Goal: Share content: Share content

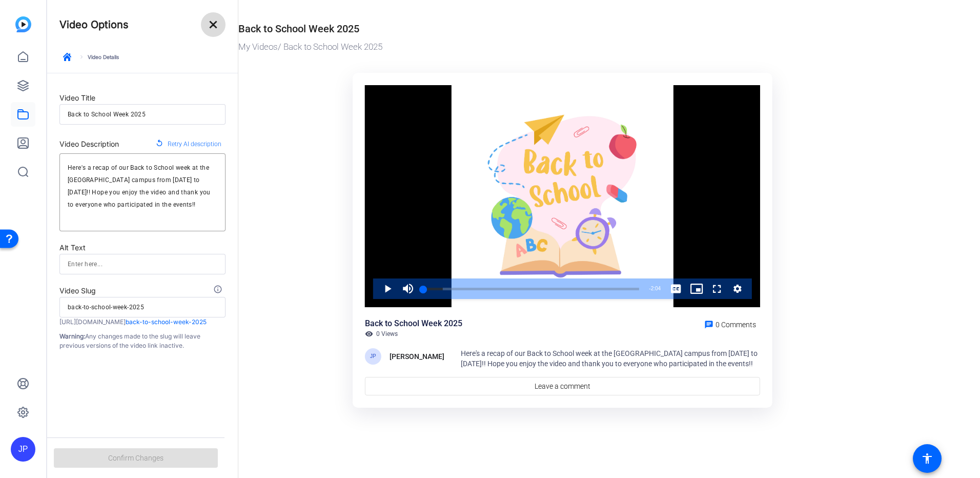
click at [216, 27] on mat-icon "close" at bounding box center [213, 24] width 12 height 12
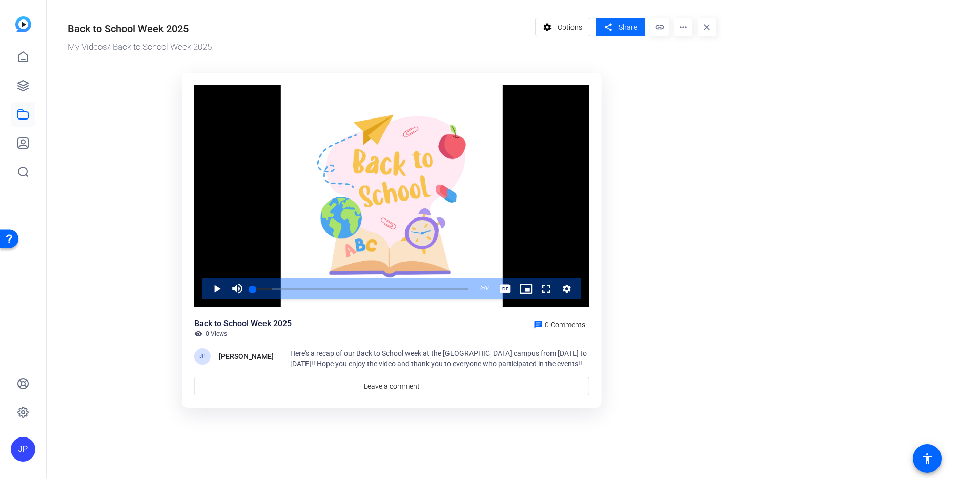
click at [630, 28] on span "Share" at bounding box center [628, 27] width 18 height 11
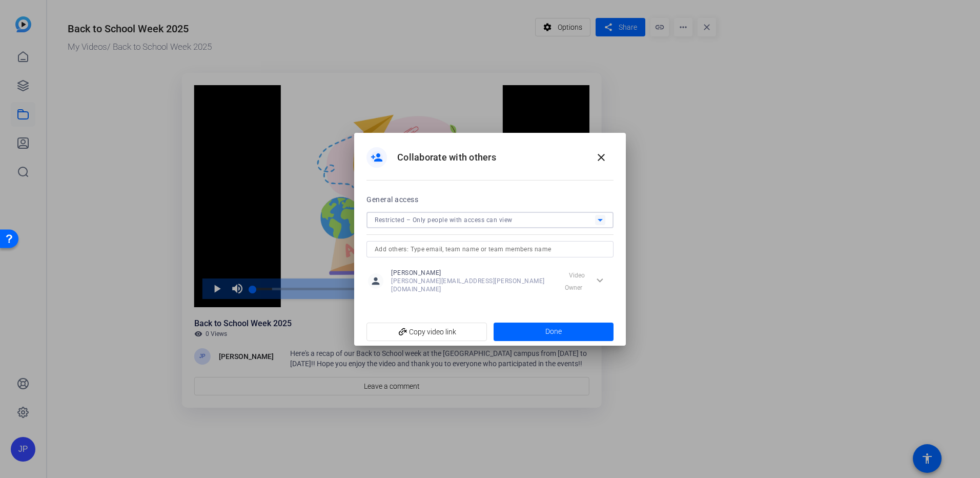
click at [601, 221] on icon at bounding box center [600, 220] width 12 height 12
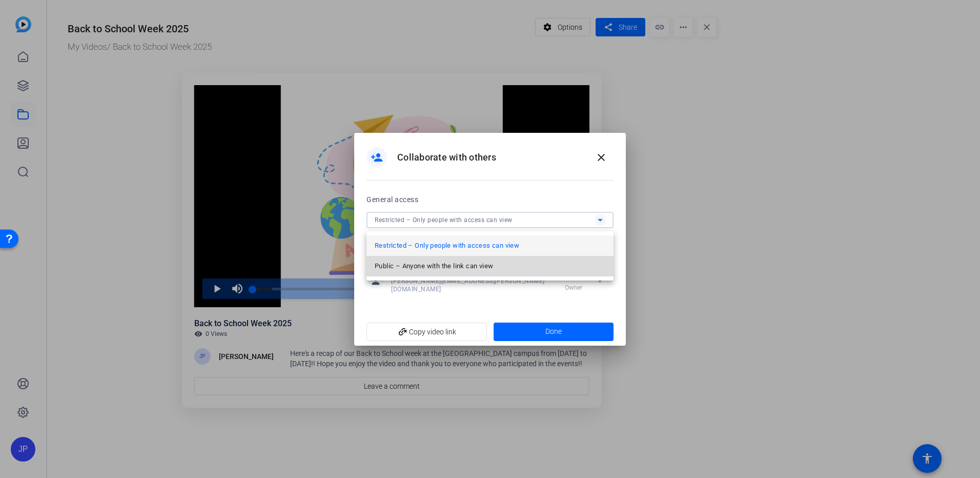
click at [470, 267] on span "Public – Anyone with the link can view" at bounding box center [434, 266] width 118 height 12
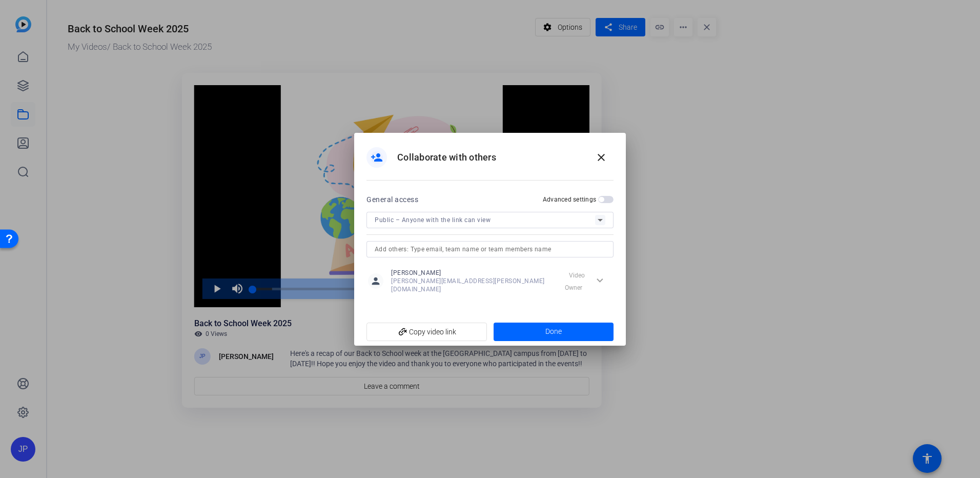
click at [598, 276] on div "expand_more Video Owner" at bounding box center [584, 281] width 56 height 18
click at [597, 279] on div "expand_more Video Owner" at bounding box center [584, 281] width 56 height 18
click at [427, 323] on span "add_link Copy video link" at bounding box center [427, 331] width 104 height 19
drag, startPoint x: 555, startPoint y: 330, endPoint x: 643, endPoint y: 313, distance: 89.8
click at [555, 330] on span "Done" at bounding box center [553, 331] width 16 height 11
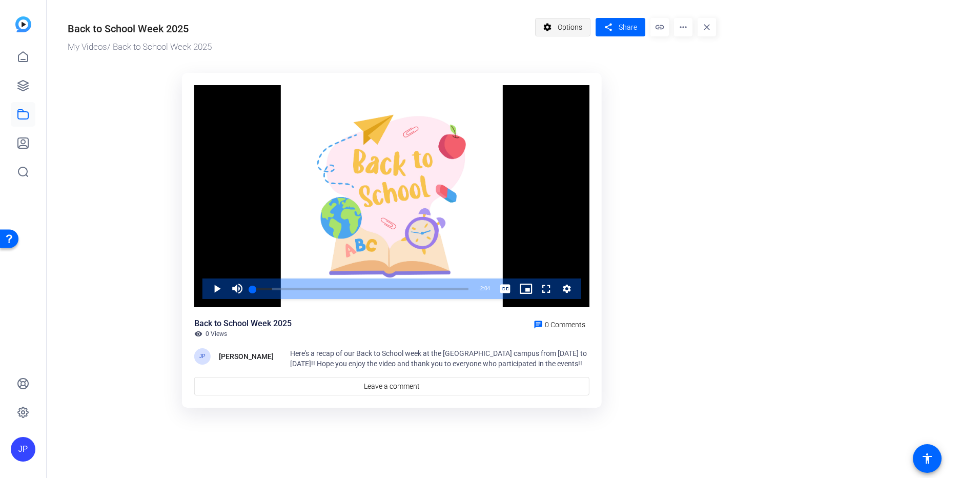
click at [563, 29] on span "Options" at bounding box center [570, 26] width 25 height 19
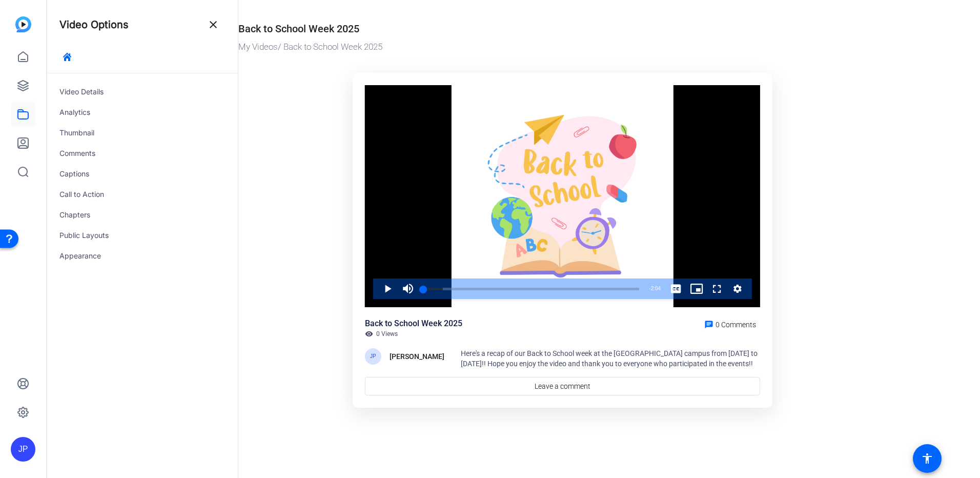
click at [213, 23] on mat-icon "close" at bounding box center [213, 24] width 12 height 12
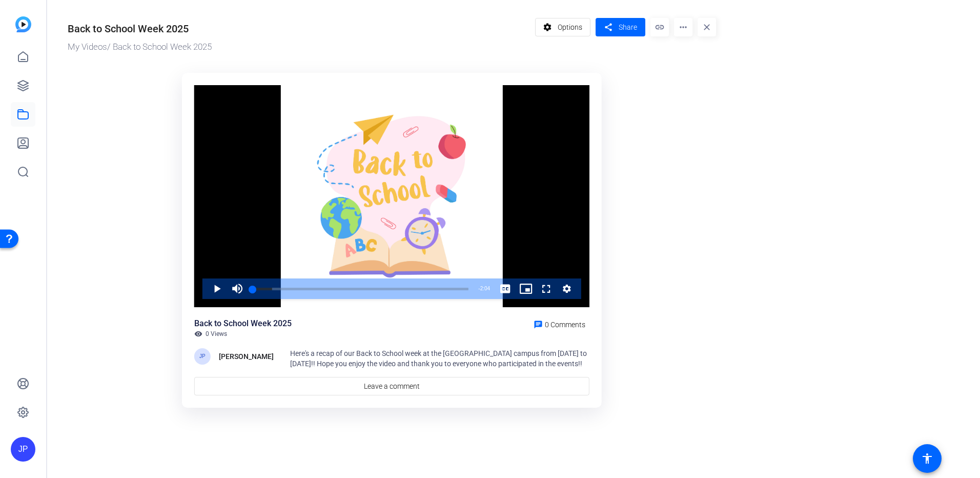
click at [658, 31] on mat-icon "link" at bounding box center [660, 27] width 18 height 18
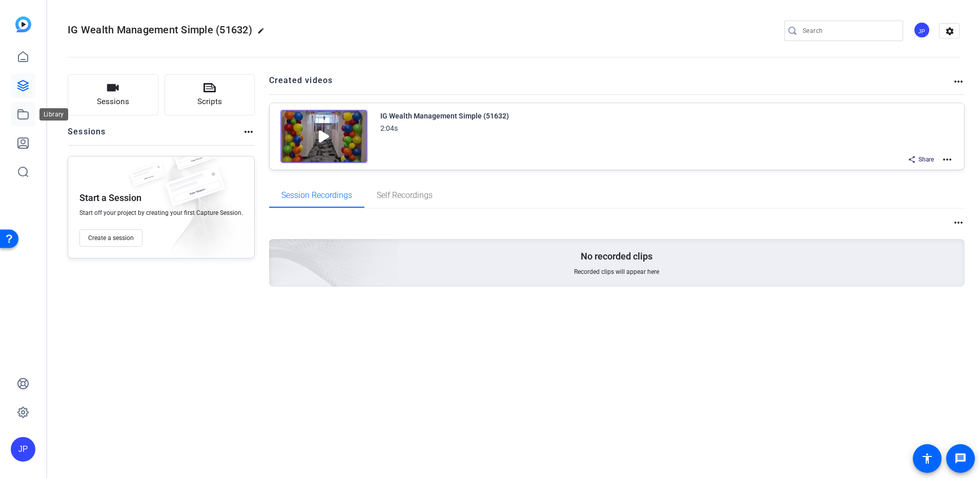
click at [26, 117] on icon at bounding box center [23, 114] width 12 height 12
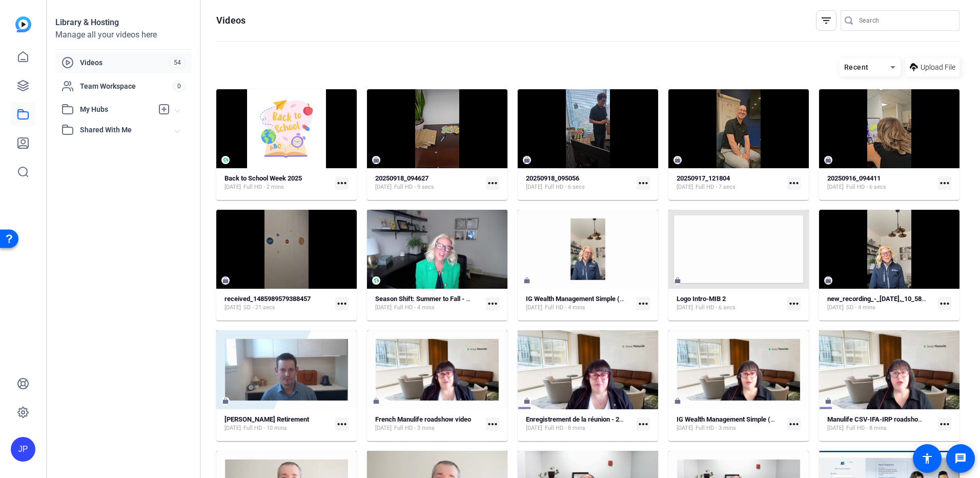
click at [342, 181] on mat-icon "more_horiz" at bounding box center [341, 182] width 13 height 13
click at [293, 146] on div at bounding box center [490, 239] width 980 height 478
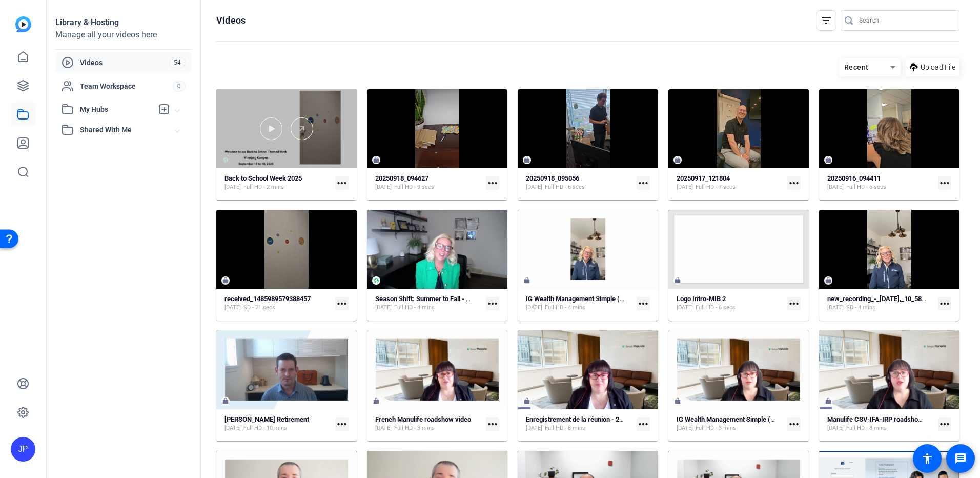
click at [334, 143] on div at bounding box center [286, 128] width 140 height 79
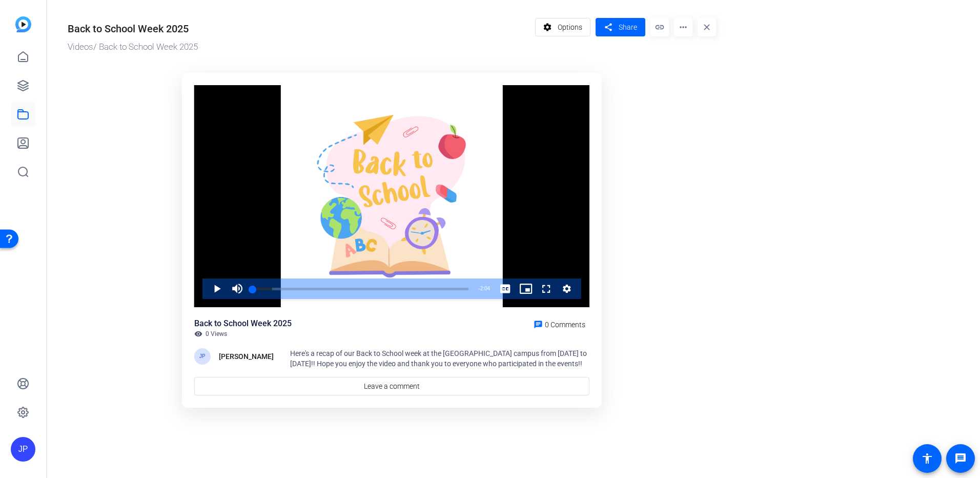
click at [766, 191] on or-hosting-video-details "Back to School Week 2025 Videos / Back to School Week 2025 settings Options sha…" at bounding box center [511, 216] width 928 height 433
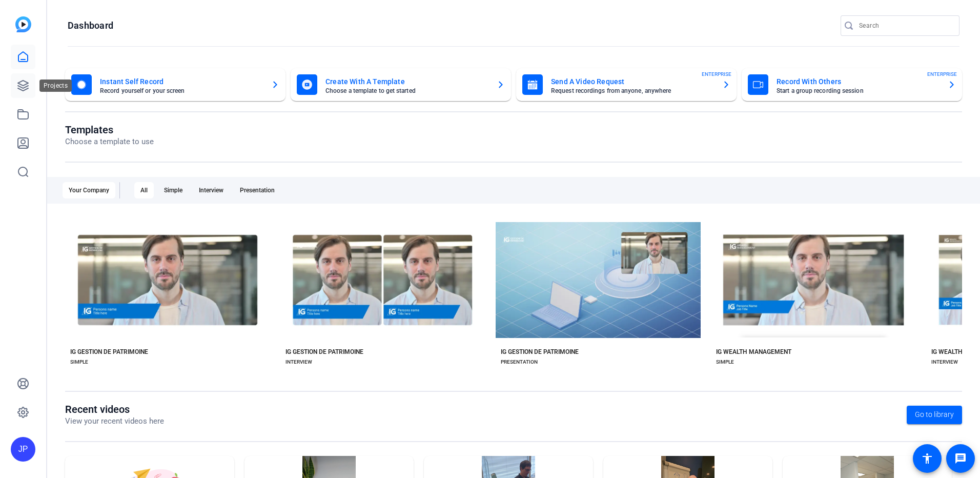
click at [26, 83] on icon at bounding box center [23, 85] width 10 height 10
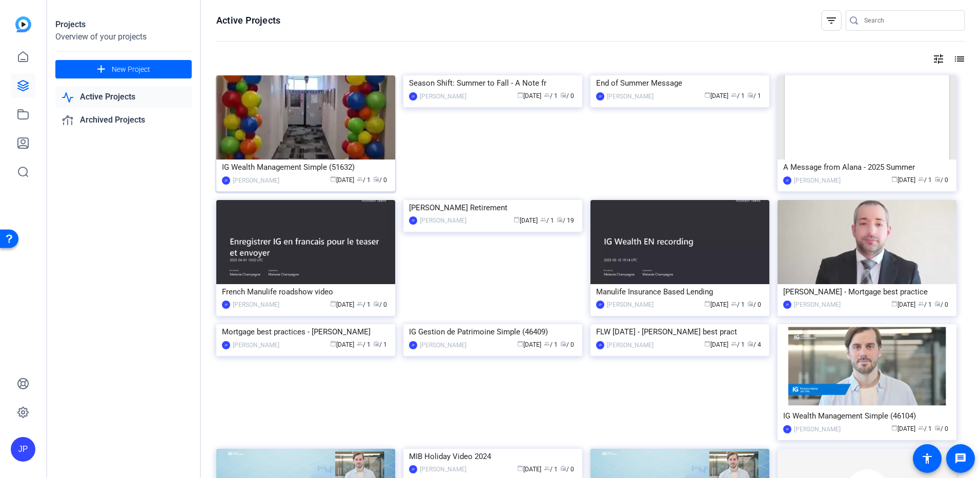
click at [353, 130] on img at bounding box center [305, 117] width 179 height 84
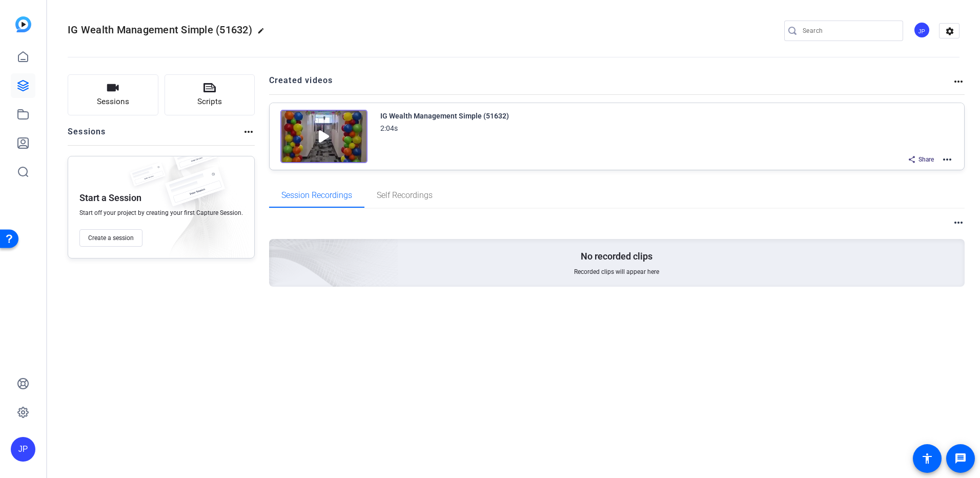
click at [952, 157] on mat-icon "more_horiz" at bounding box center [947, 159] width 12 height 12
click at [710, 142] on div at bounding box center [490, 239] width 980 height 478
click at [966, 82] on div "Sessions Scripts Sessions more_horiz Start a Session Start off your project by …" at bounding box center [513, 197] width 933 height 271
click at [958, 82] on mat-icon "more_horiz" at bounding box center [958, 81] width 12 height 12
click at [958, 82] on div at bounding box center [490, 239] width 980 height 478
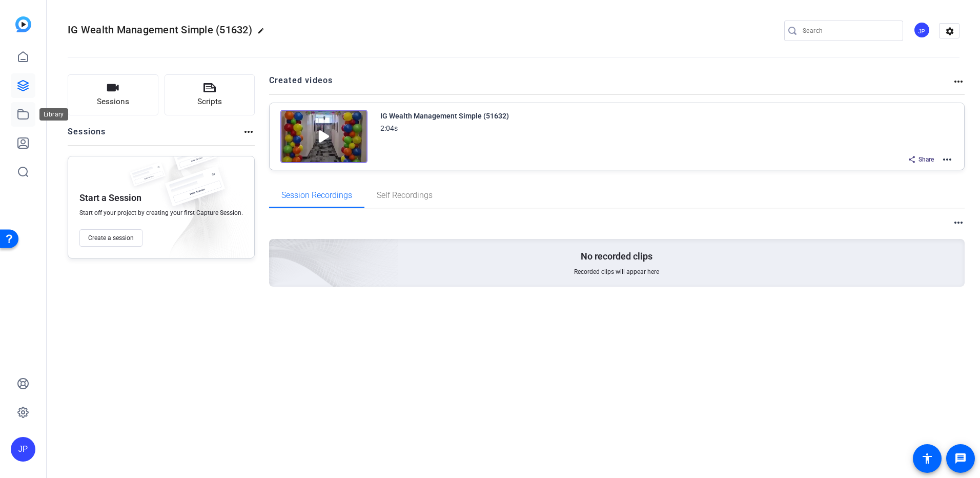
click at [24, 117] on icon at bounding box center [23, 114] width 12 height 12
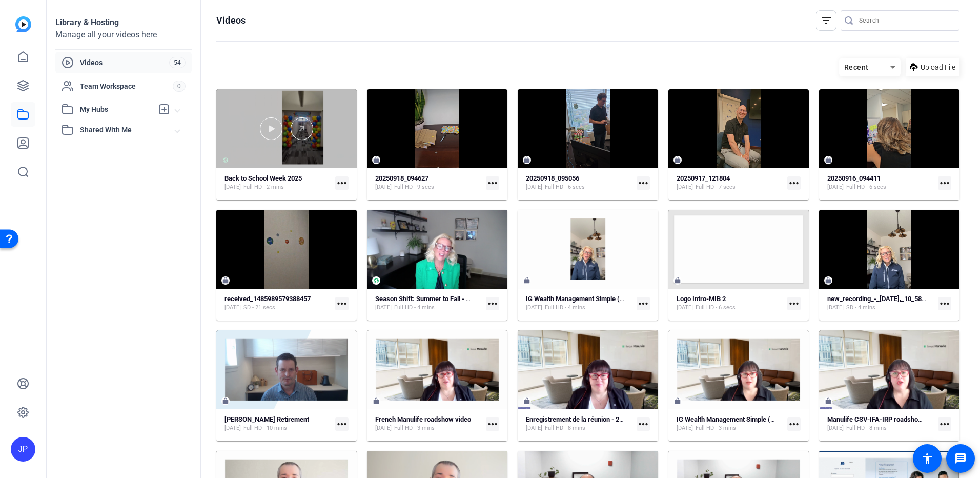
click at [333, 146] on div at bounding box center [286, 128] width 140 height 79
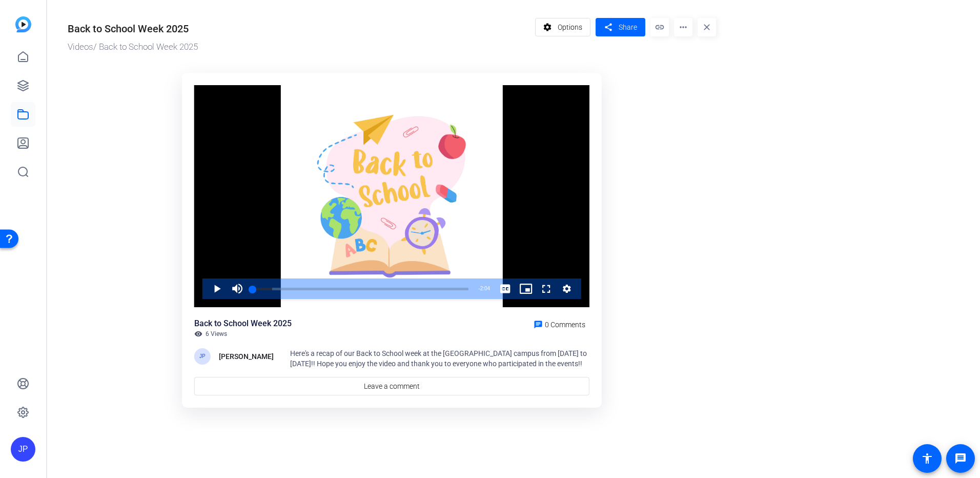
click at [210, 333] on span "6 Views" at bounding box center [217, 334] width 22 height 8
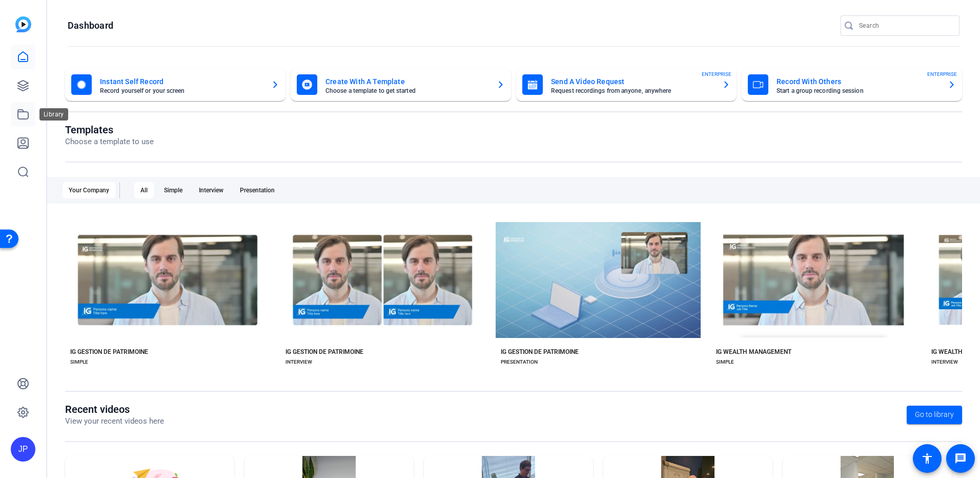
click at [26, 112] on icon at bounding box center [23, 114] width 10 height 9
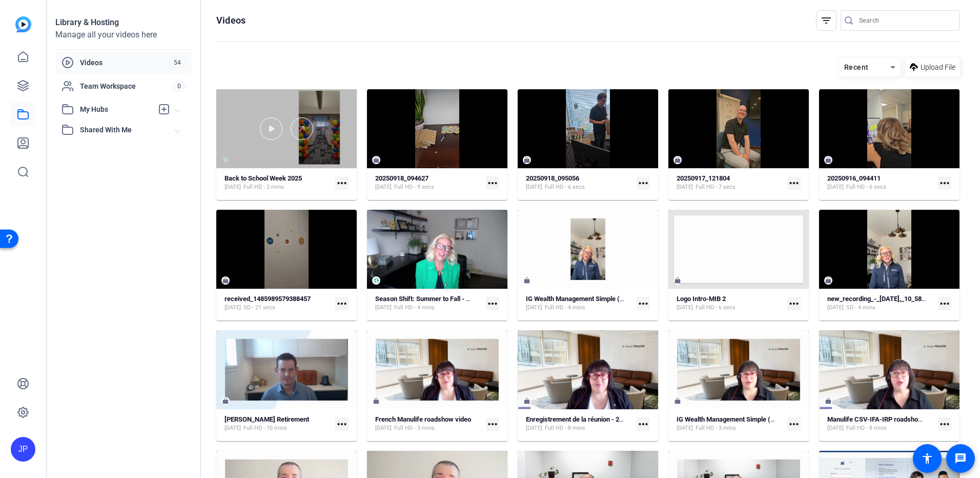
click at [333, 137] on div at bounding box center [286, 128] width 140 height 23
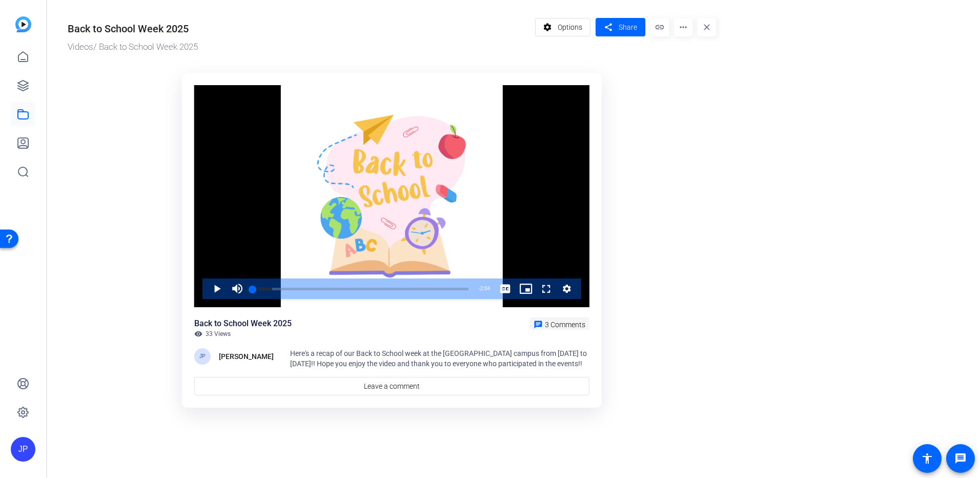
click at [573, 326] on span "3 Comments" at bounding box center [565, 324] width 40 height 8
